Goal: Task Accomplishment & Management: Complete application form

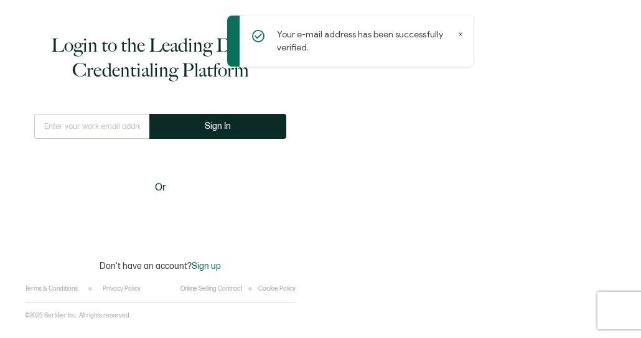
click at [348, 259] on div "Login to the Leading Digital Credentialing Platform This doesn't look like a va…" at bounding box center [320, 169] width 641 height 338
click at [493, 96] on div "Login to the Leading Digital Credentialing Platform This doesn't look like a va…" at bounding box center [320, 169] width 641 height 338
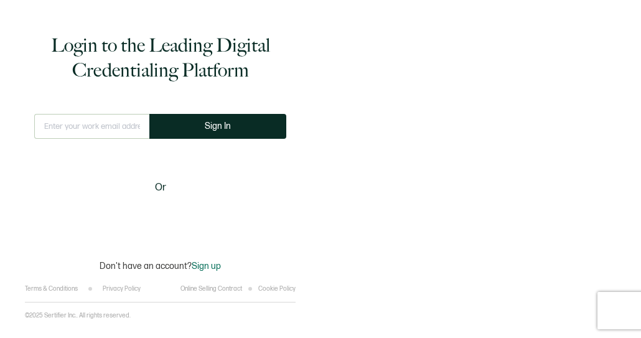
click at [98, 131] on input "text" at bounding box center [91, 126] width 115 height 25
type input "[EMAIL_ADDRESS][DOMAIN_NAME]"
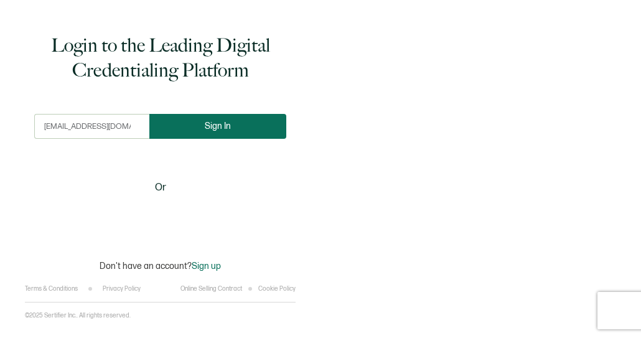
click at [215, 124] on span "Sign In" at bounding box center [218, 125] width 26 height 9
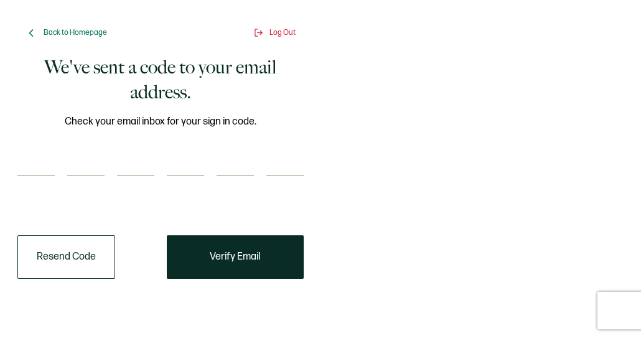
click at [40, 168] on input "number" at bounding box center [35, 163] width 37 height 25
type input "9"
type input "0"
type input "1"
type input "6"
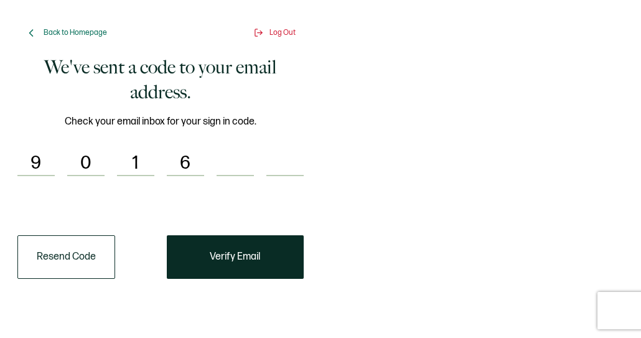
type input "4"
type input "3"
click at [43, 172] on input "number" at bounding box center [35, 163] width 37 height 25
type input "1"
type input "5"
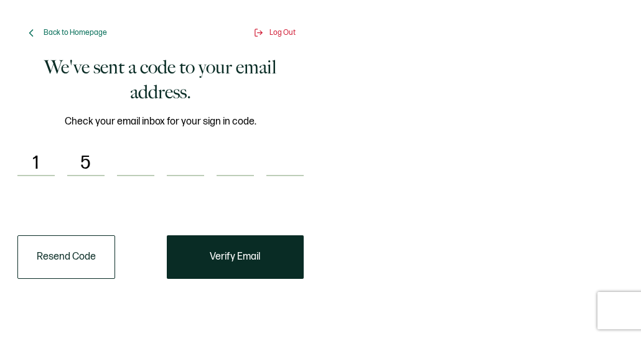
type input "1"
type input "9"
type input "6"
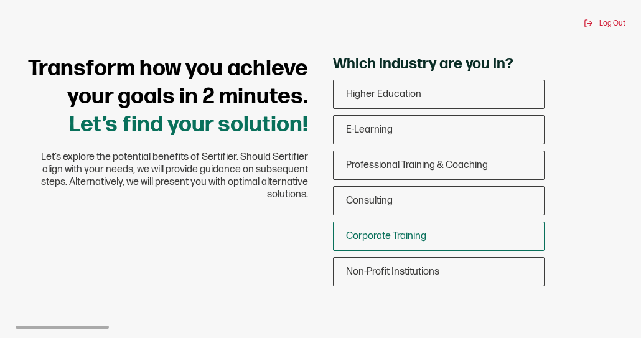
click at [396, 243] on div "Corporate Training" at bounding box center [438, 235] width 210 height 29
click at [0, 0] on input "Corporate Training" at bounding box center [0, 0] width 0 height 0
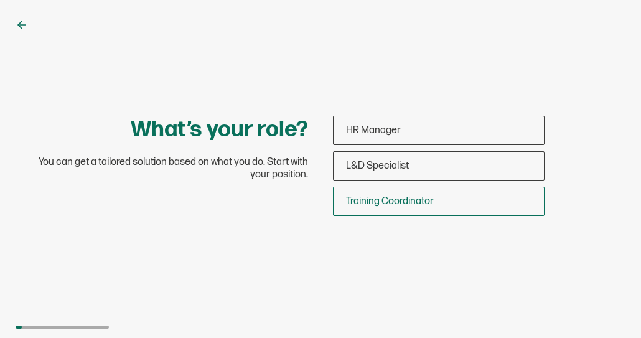
click at [403, 199] on span "Training Coordinator" at bounding box center [390, 201] width 88 height 12
click at [0, 0] on input "Training Coordinator" at bounding box center [0, 0] width 0 height 0
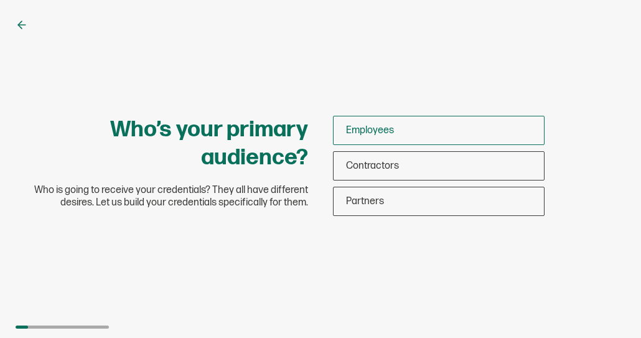
click at [372, 131] on span "Employees" at bounding box center [370, 130] width 48 height 12
click at [0, 0] on input "Employees" at bounding box center [0, 0] width 0 height 0
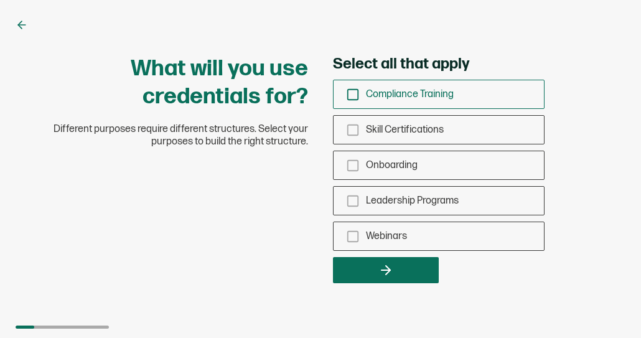
click at [356, 93] on icon "checkbox-group" at bounding box center [353, 95] width 14 height 14
click at [0, 0] on input "Compliance Training" at bounding box center [0, 0] width 0 height 0
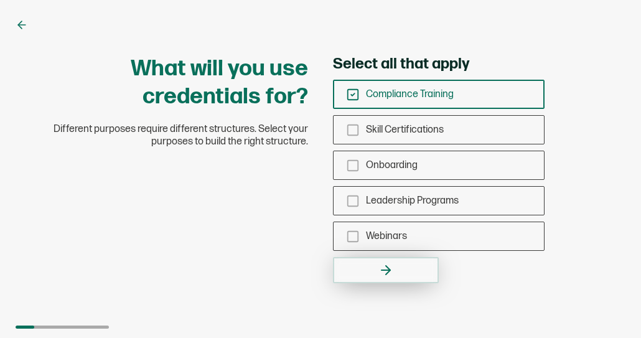
click at [389, 264] on icon "button" at bounding box center [385, 270] width 15 height 15
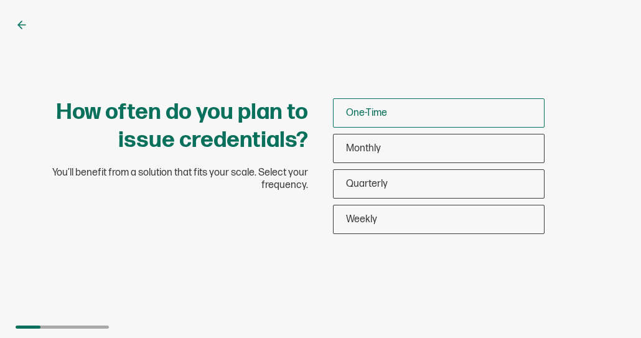
click at [365, 111] on span "One-Time" at bounding box center [366, 113] width 41 height 12
click at [0, 0] on input "One-Time" at bounding box center [0, 0] width 0 height 0
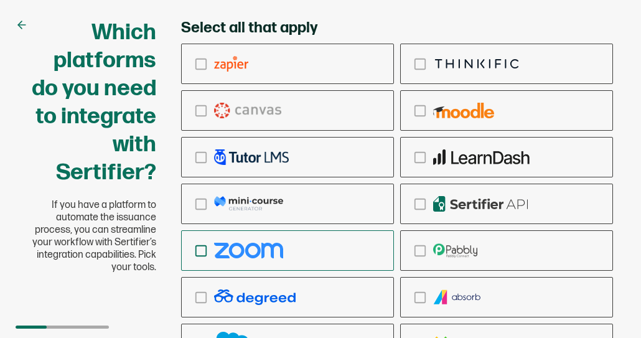
click at [200, 247] on icon "checkbox-group" at bounding box center [201, 251] width 14 height 14
click at [0, 0] on input "checkbox-group" at bounding box center [0, 0] width 0 height 0
